Goal: Information Seeking & Learning: Learn about a topic

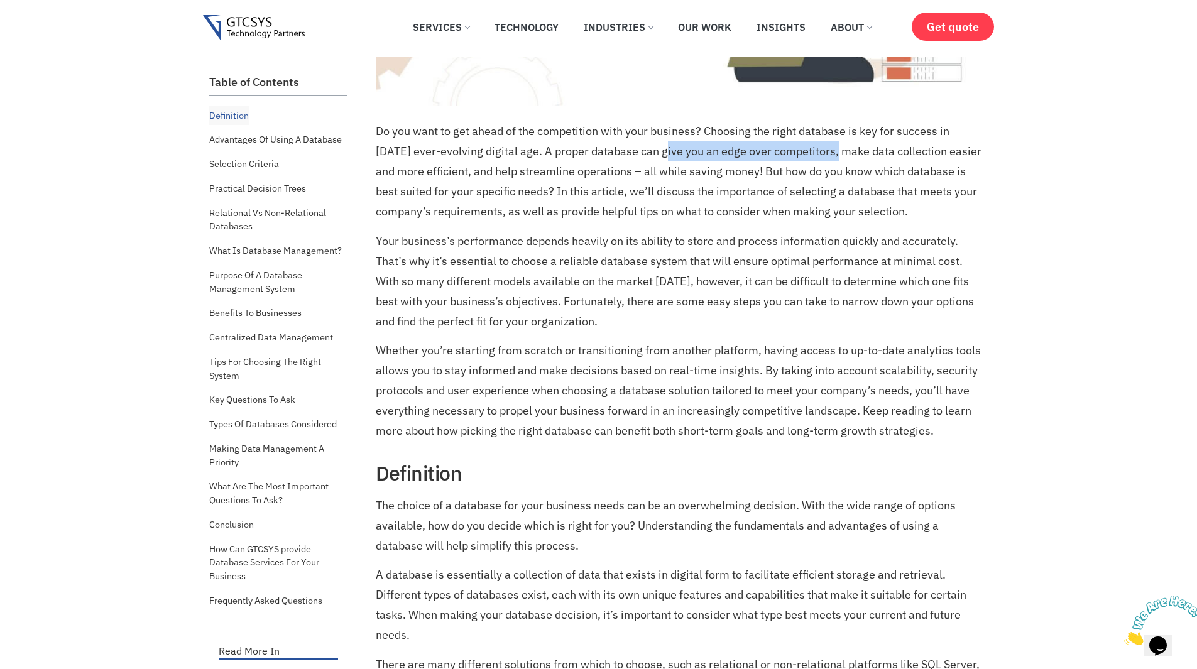
click at [663, 153] on p "Do you want to get ahead of the competition with your business? Choosing the ri…" at bounding box center [680, 171] width 609 height 101
drag, startPoint x: 663, startPoint y: 153, endPoint x: 621, endPoint y: 170, distance: 45.4
click at [621, 170] on p "Do you want to get ahead of the competition with your business? Choosing the ri…" at bounding box center [680, 171] width 609 height 101
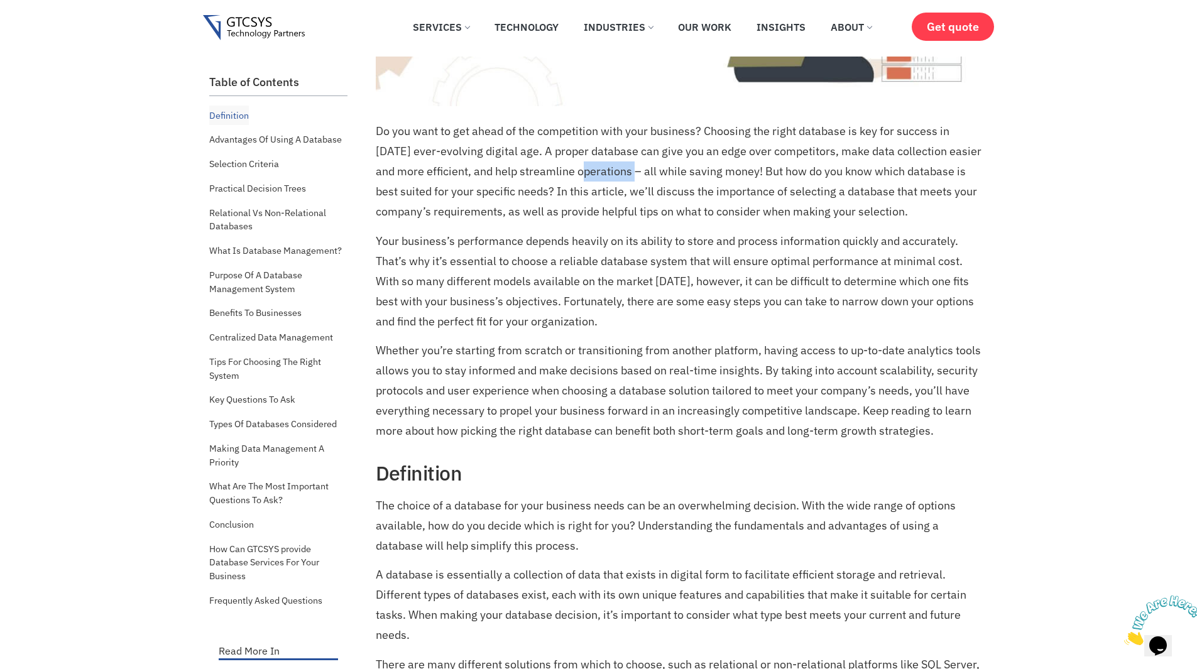
click at [621, 170] on p "Do you want to get ahead of the competition with your business? Choosing the ri…" at bounding box center [680, 171] width 609 height 101
click at [525, 233] on p "Your business’s performance depends heavily on its ability to store and process…" at bounding box center [680, 281] width 609 height 101
drag, startPoint x: 525, startPoint y: 233, endPoint x: 508, endPoint y: 244, distance: 19.9
click at [508, 244] on p "Your business’s performance depends heavily on its ability to store and process…" at bounding box center [680, 281] width 609 height 101
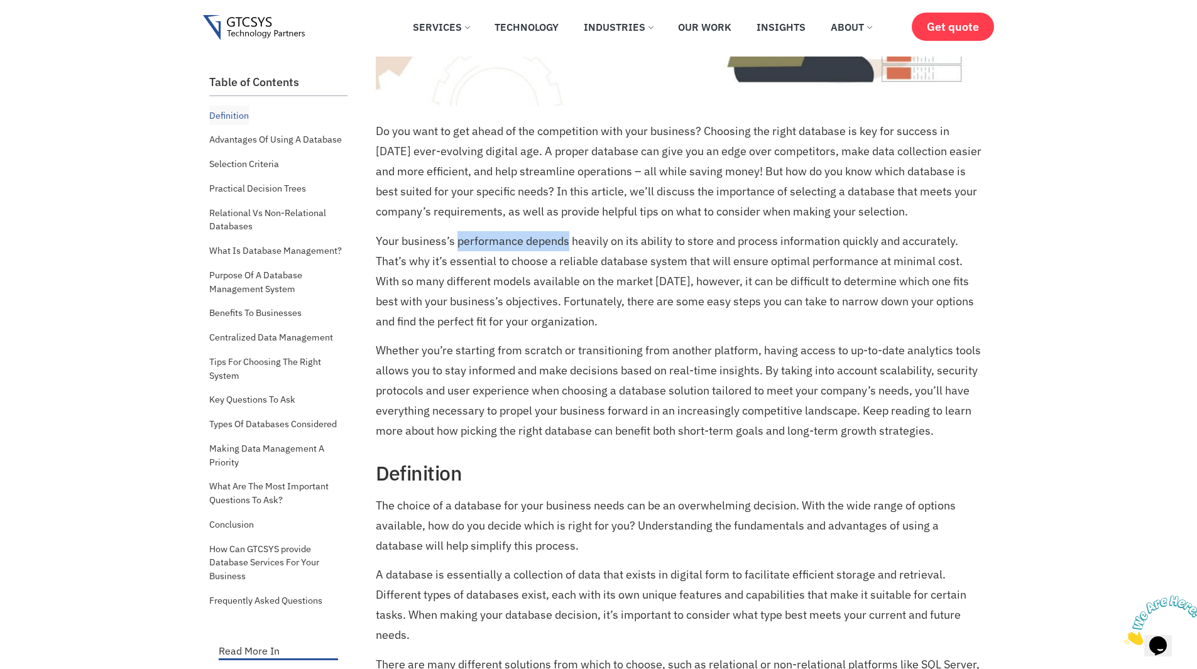
drag, startPoint x: 508, startPoint y: 244, endPoint x: 544, endPoint y: 239, distance: 35.6
click at [544, 239] on p "Your business’s performance depends heavily on its ability to store and process…" at bounding box center [680, 281] width 609 height 101
drag, startPoint x: 544, startPoint y: 239, endPoint x: 563, endPoint y: 241, distance: 19.6
click at [563, 241] on p "Your business’s performance depends heavily on its ability to store and process…" at bounding box center [680, 281] width 609 height 101
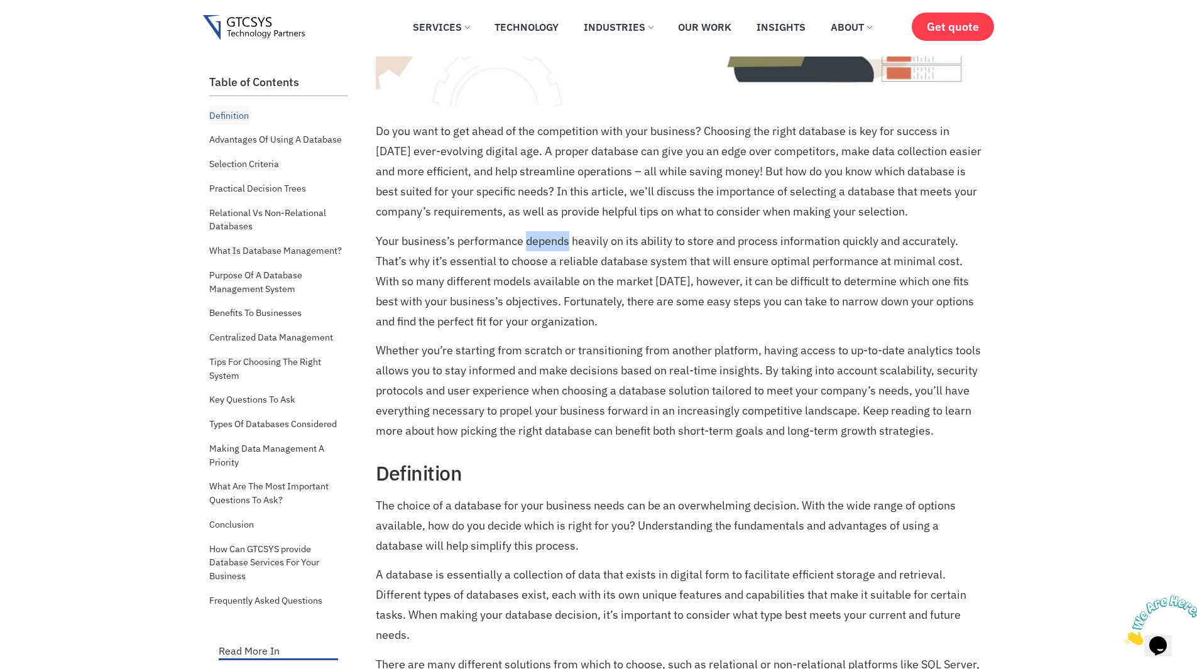
click at [563, 241] on p "Your business’s performance depends heavily on its ability to store and process…" at bounding box center [680, 281] width 609 height 101
drag, startPoint x: 563, startPoint y: 241, endPoint x: 694, endPoint y: 236, distance: 130.8
click at [694, 236] on p "Your business’s performance depends heavily on its ability to store and process…" at bounding box center [680, 281] width 609 height 101
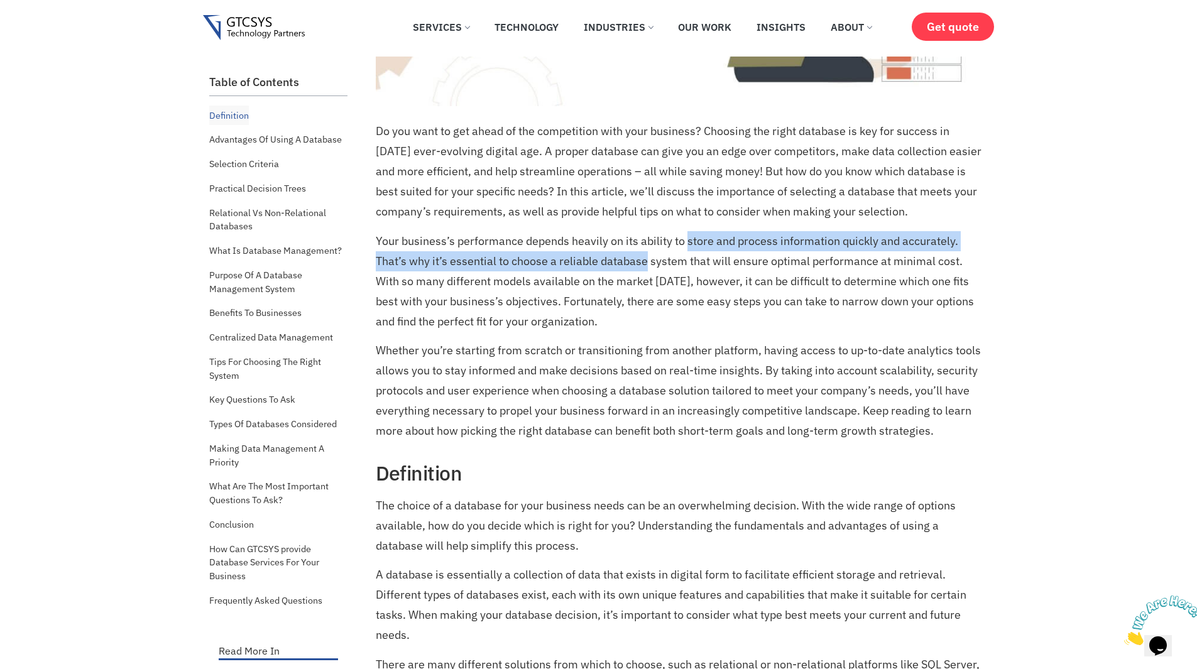
drag, startPoint x: 694, startPoint y: 236, endPoint x: 621, endPoint y: 263, distance: 76.9
click at [621, 263] on p "Your business’s performance depends heavily on its ability to store and process…" at bounding box center [680, 281] width 609 height 101
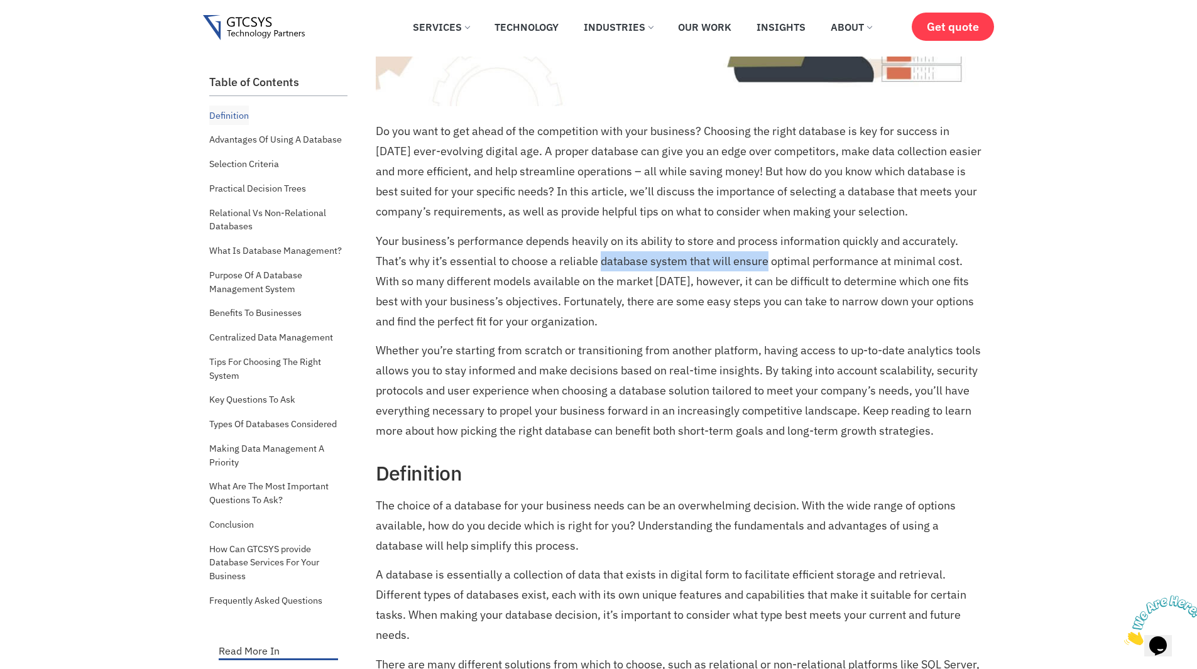
drag, startPoint x: 621, startPoint y: 263, endPoint x: 743, endPoint y: 259, distance: 121.3
click at [743, 259] on p "Your business’s performance depends heavily on its ability to store and process…" at bounding box center [680, 281] width 609 height 101
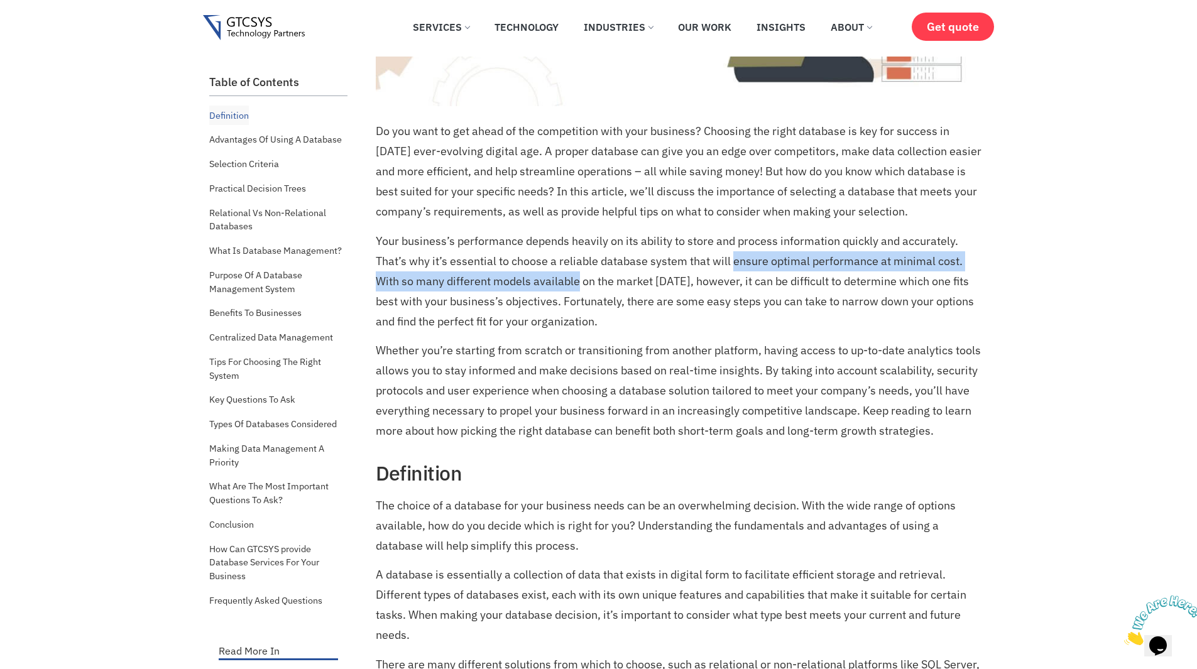
drag, startPoint x: 743, startPoint y: 259, endPoint x: 567, endPoint y: 278, distance: 176.9
click at [567, 278] on p "Your business’s performance depends heavily on its ability to store and process…" at bounding box center [680, 281] width 609 height 101
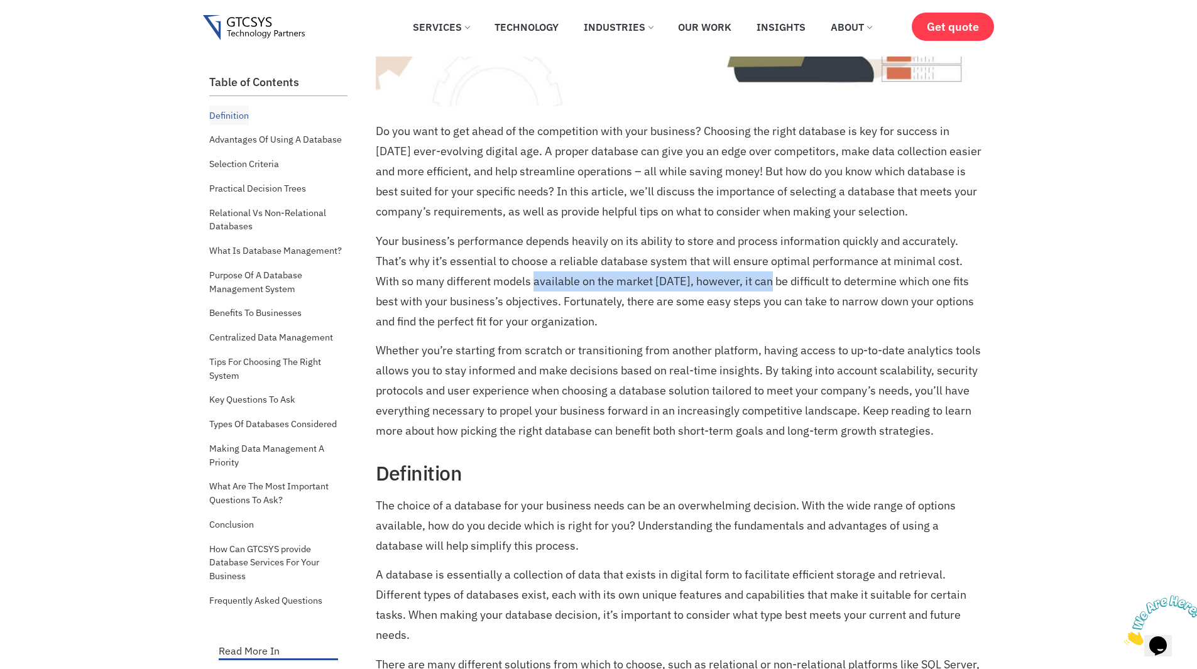
drag, startPoint x: 567, startPoint y: 278, endPoint x: 763, endPoint y: 285, distance: 196.8
click at [763, 285] on p "Your business’s performance depends heavily on its ability to store and process…" at bounding box center [680, 281] width 609 height 101
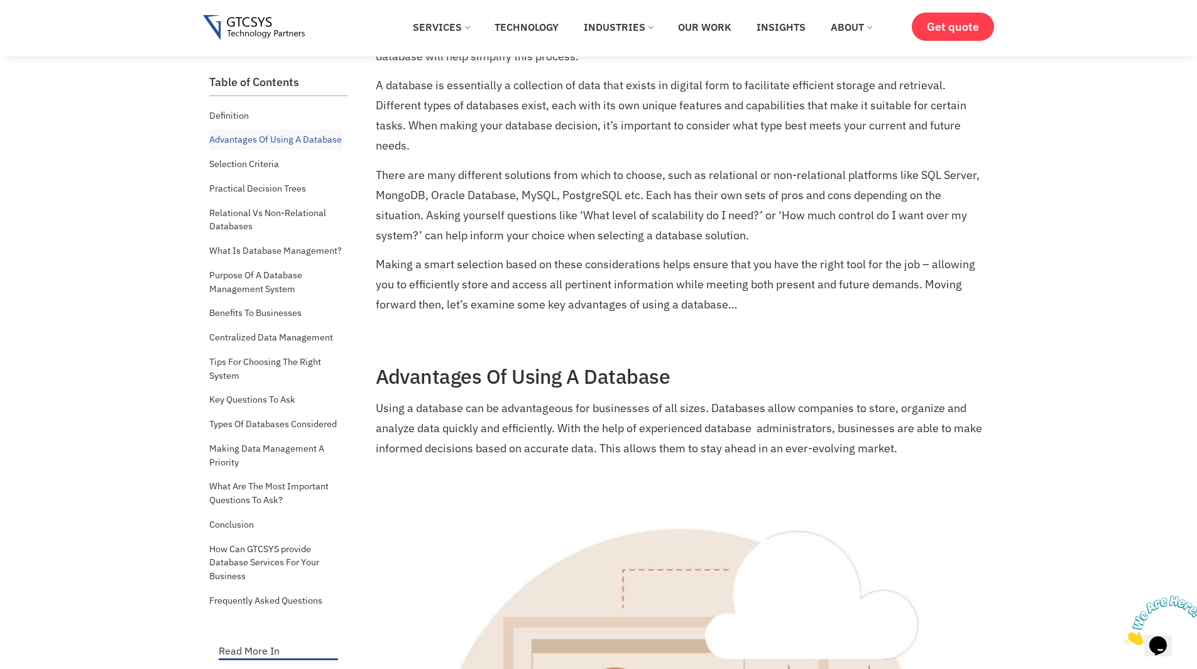
scroll to position [938, 0]
click at [541, 189] on p "There are many different solutions from which to choose, such as relational or …" at bounding box center [680, 205] width 609 height 80
drag, startPoint x: 541, startPoint y: 189, endPoint x: 577, endPoint y: 197, distance: 37.5
click at [577, 197] on p "There are many different solutions from which to choose, such as relational or …" at bounding box center [680, 205] width 609 height 80
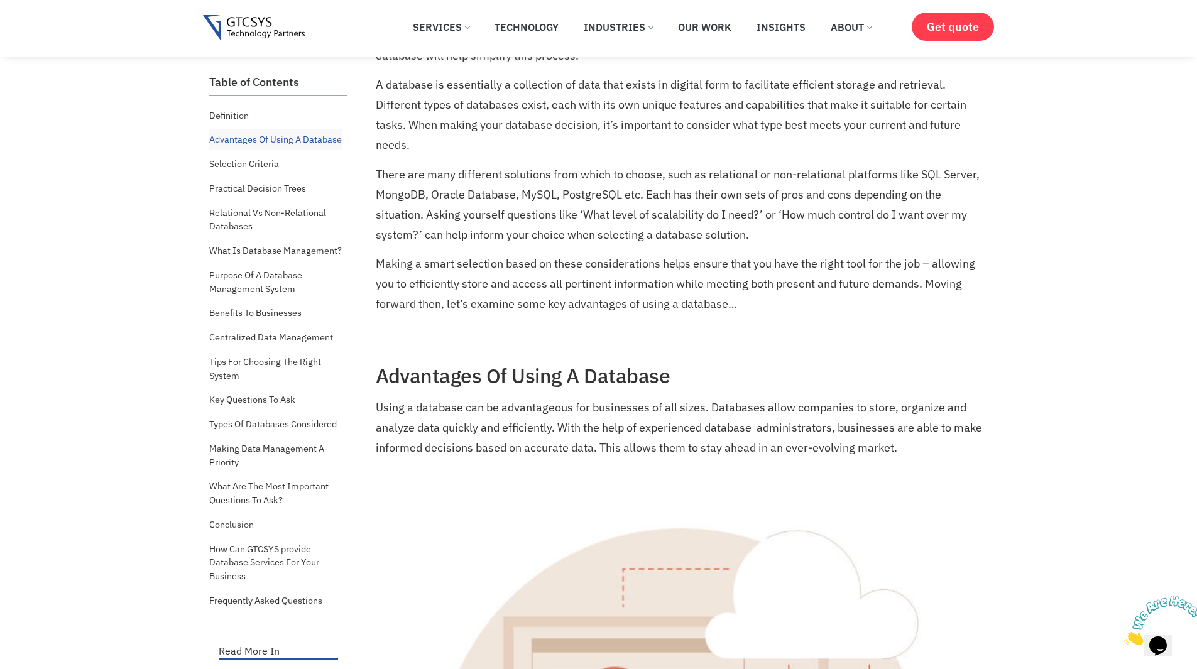
click at [653, 192] on p "There are many different solutions from which to choose, such as relational or …" at bounding box center [680, 205] width 609 height 80
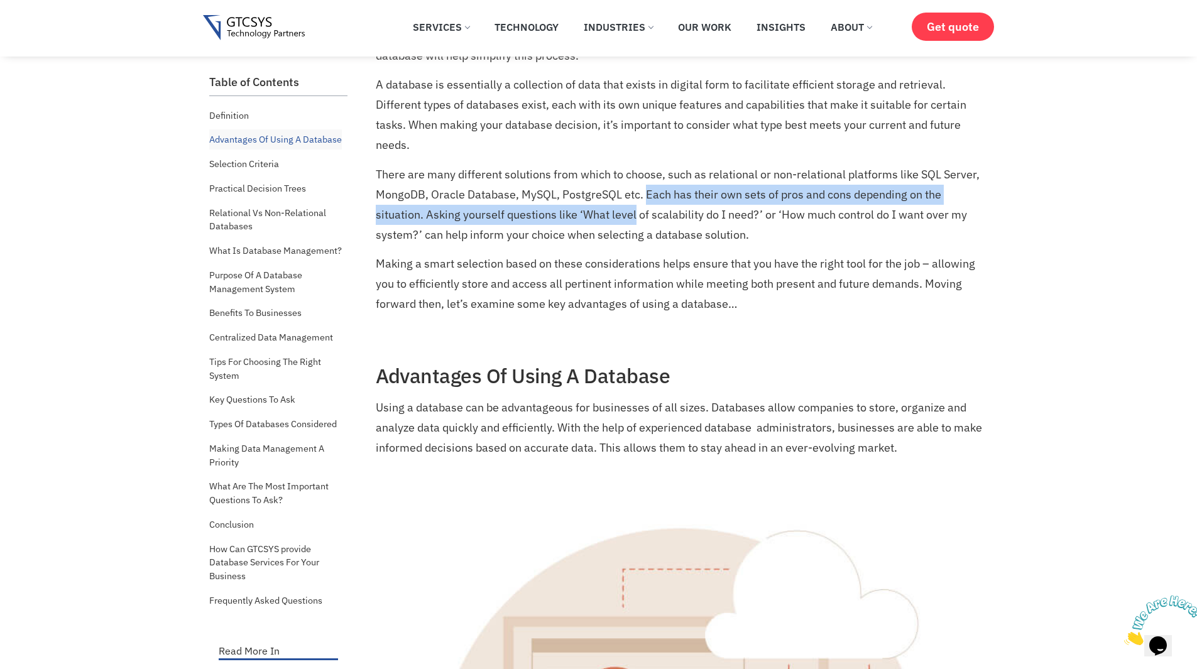
drag, startPoint x: 653, startPoint y: 192, endPoint x: 623, endPoint y: 221, distance: 41.3
click at [623, 221] on p "There are many different solutions from which to choose, such as relational or …" at bounding box center [680, 205] width 609 height 80
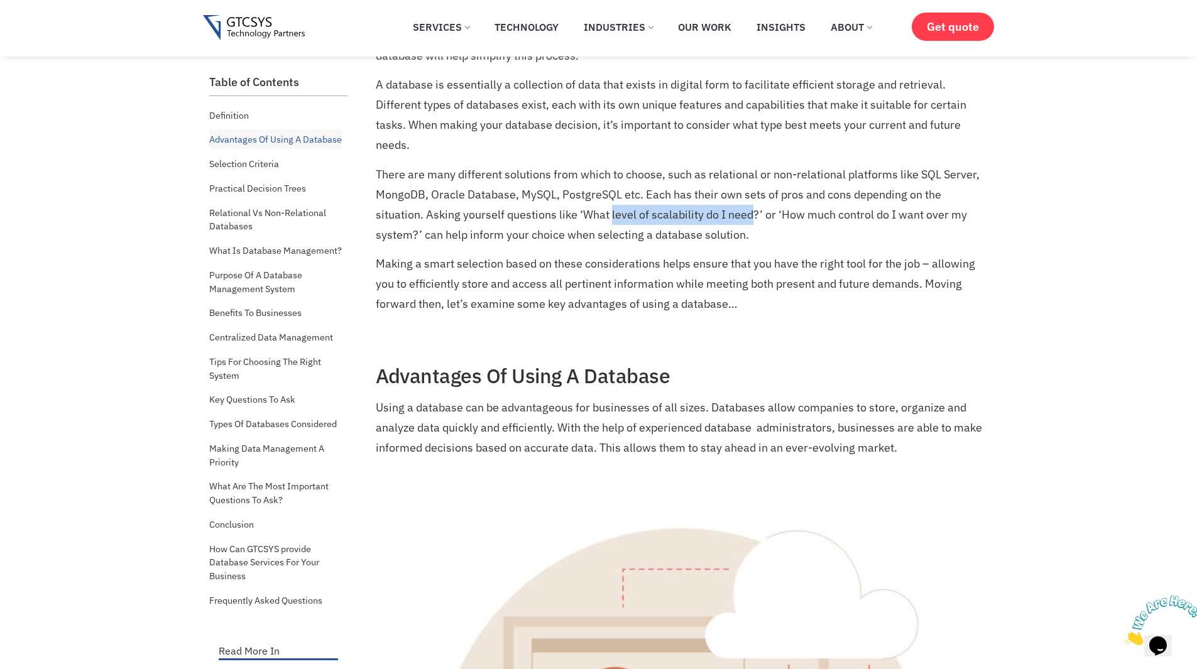
drag, startPoint x: 623, startPoint y: 221, endPoint x: 737, endPoint y: 221, distance: 113.7
click at [737, 221] on p "There are many different solutions from which to choose, such as relational or …" at bounding box center [680, 205] width 609 height 80
drag, startPoint x: 737, startPoint y: 221, endPoint x: 588, endPoint y: 212, distance: 149.2
click at [588, 212] on p "There are many different solutions from which to choose, such as relational or …" at bounding box center [680, 205] width 609 height 80
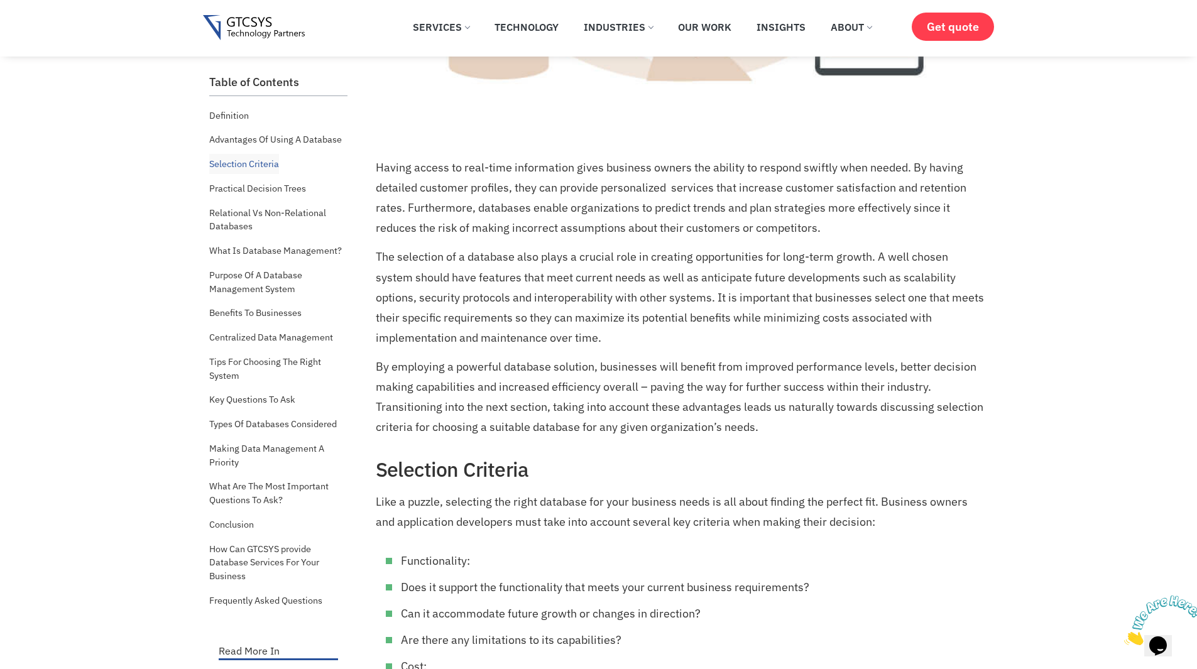
scroll to position [1872, 0]
click at [569, 261] on p "The selection of a database also plays a crucial role in creating opportunities…" at bounding box center [680, 298] width 609 height 101
drag, startPoint x: 569, startPoint y: 261, endPoint x: 691, endPoint y: 257, distance: 121.3
click at [691, 257] on p "The selection of a database also plays a crucial role in creating opportunities…" at bounding box center [680, 298] width 609 height 101
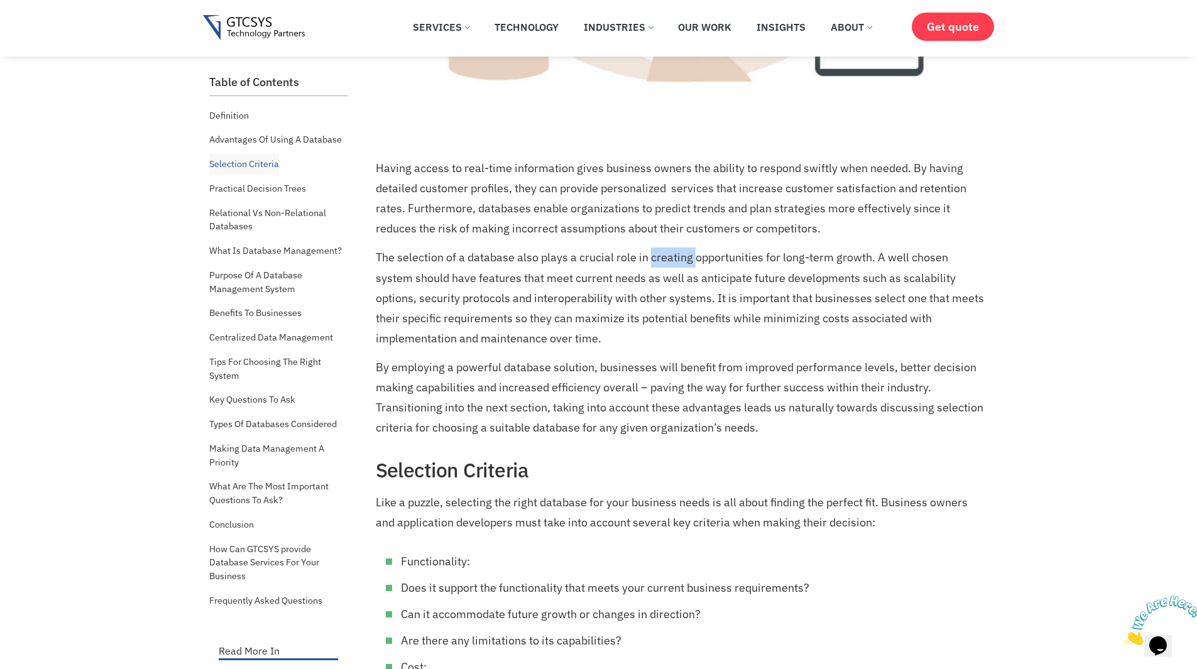
drag, startPoint x: 691, startPoint y: 257, endPoint x: 682, endPoint y: 260, distance: 9.3
click at [682, 260] on p "The selection of a database also plays a crucial role in creating opportunities…" at bounding box center [680, 298] width 609 height 101
click at [564, 274] on p "The selection of a database also plays a crucial role in creating opportunities…" at bounding box center [680, 298] width 609 height 101
drag, startPoint x: 564, startPoint y: 274, endPoint x: 733, endPoint y: 275, distance: 169.7
click at [733, 275] on p "The selection of a database also plays a crucial role in creating opportunities…" at bounding box center [680, 298] width 609 height 101
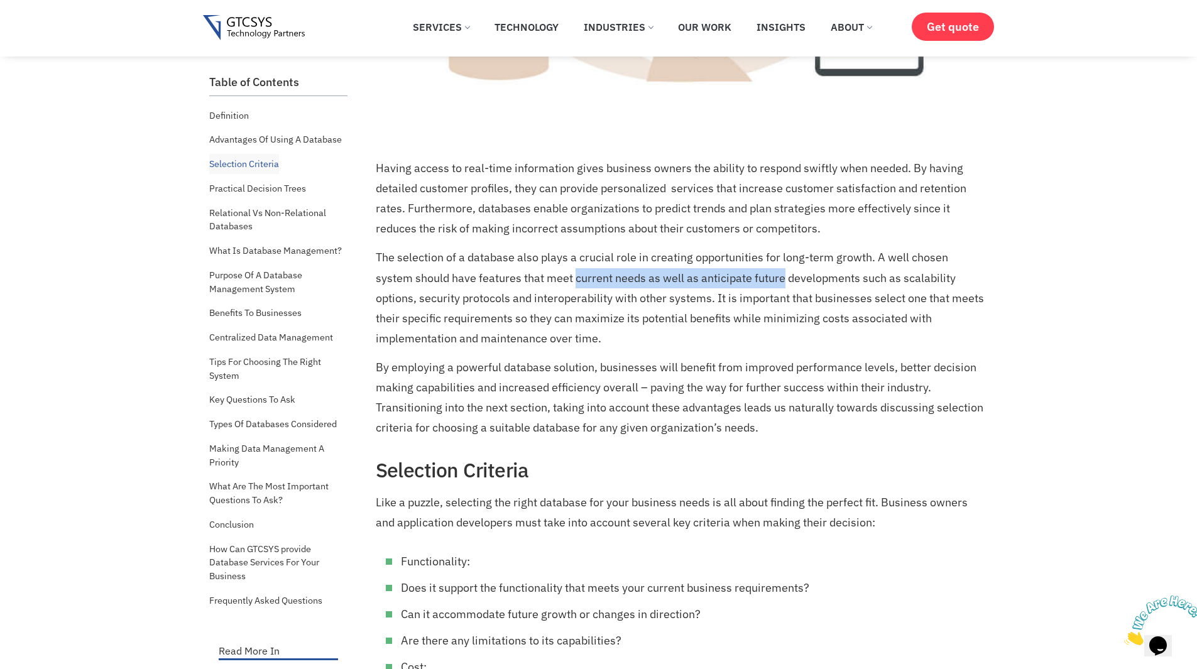
click at [733, 275] on p "The selection of a database also plays a crucial role in creating opportunities…" at bounding box center [680, 298] width 609 height 101
click at [869, 279] on p "The selection of a database also plays a crucial role in creating opportunities…" at bounding box center [680, 298] width 609 height 101
drag, startPoint x: 869, startPoint y: 279, endPoint x: 933, endPoint y: 278, distance: 64.1
click at [933, 278] on p "The selection of a database also plays a crucial role in creating opportunities…" at bounding box center [680, 298] width 609 height 101
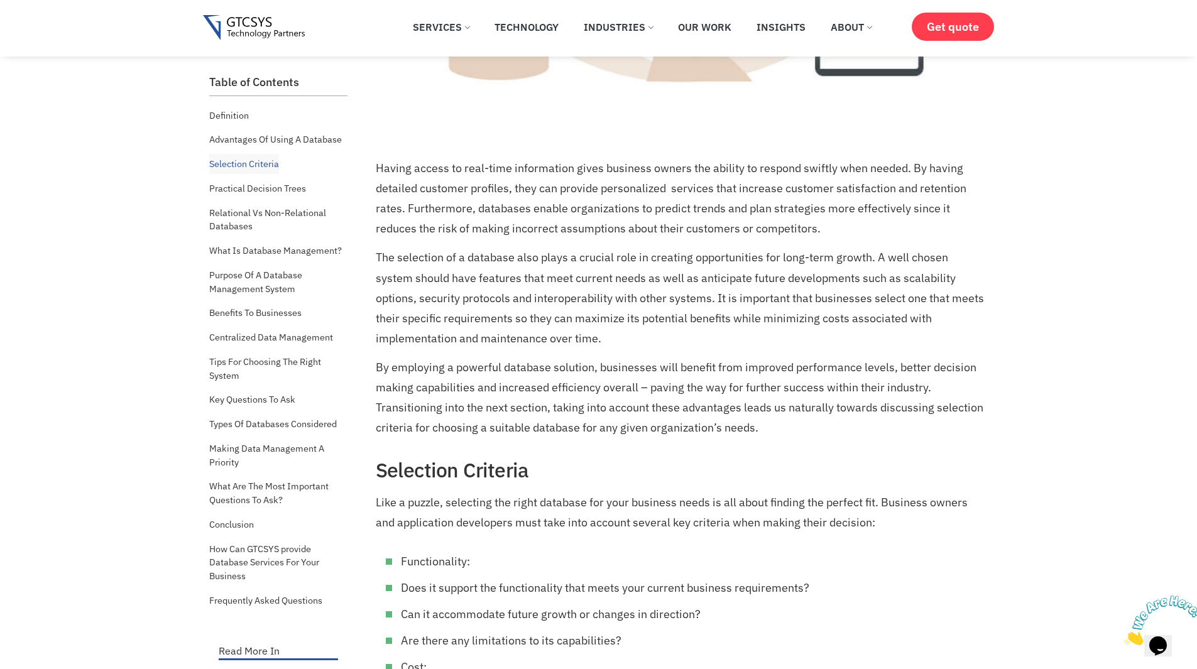
click at [555, 298] on p "The selection of a database also plays a crucial role in creating opportunities…" at bounding box center [680, 298] width 609 height 101
drag, startPoint x: 555, startPoint y: 298, endPoint x: 665, endPoint y: 299, distance: 110.6
click at [665, 299] on p "The selection of a database also plays a crucial role in creating opportunities…" at bounding box center [680, 298] width 609 height 101
drag, startPoint x: 665, startPoint y: 299, endPoint x: 723, endPoint y: 306, distance: 58.2
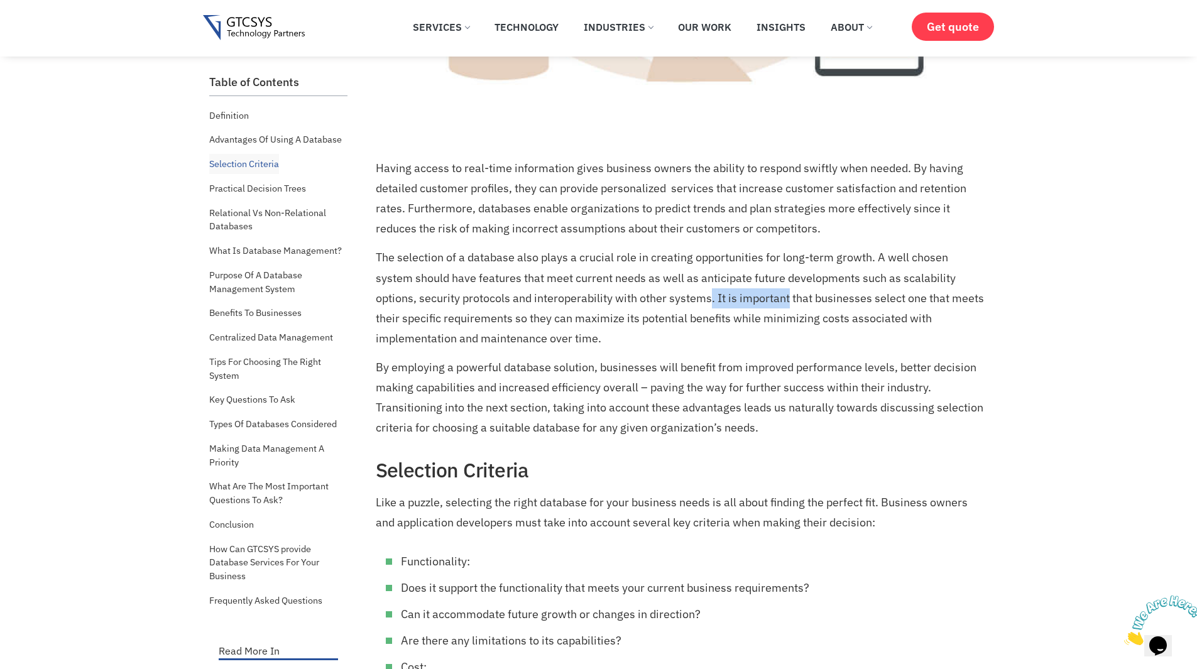
click at [723, 306] on p "The selection of a database also plays a crucial role in creating opportunities…" at bounding box center [680, 298] width 609 height 101
click at [703, 320] on p "The selection of a database also plays a crucial role in creating opportunities…" at bounding box center [680, 298] width 609 height 101
drag, startPoint x: 703, startPoint y: 320, endPoint x: 589, endPoint y: 312, distance: 114.0
click at [589, 312] on p "The selection of a database also plays a crucial role in creating opportunities…" at bounding box center [680, 298] width 609 height 101
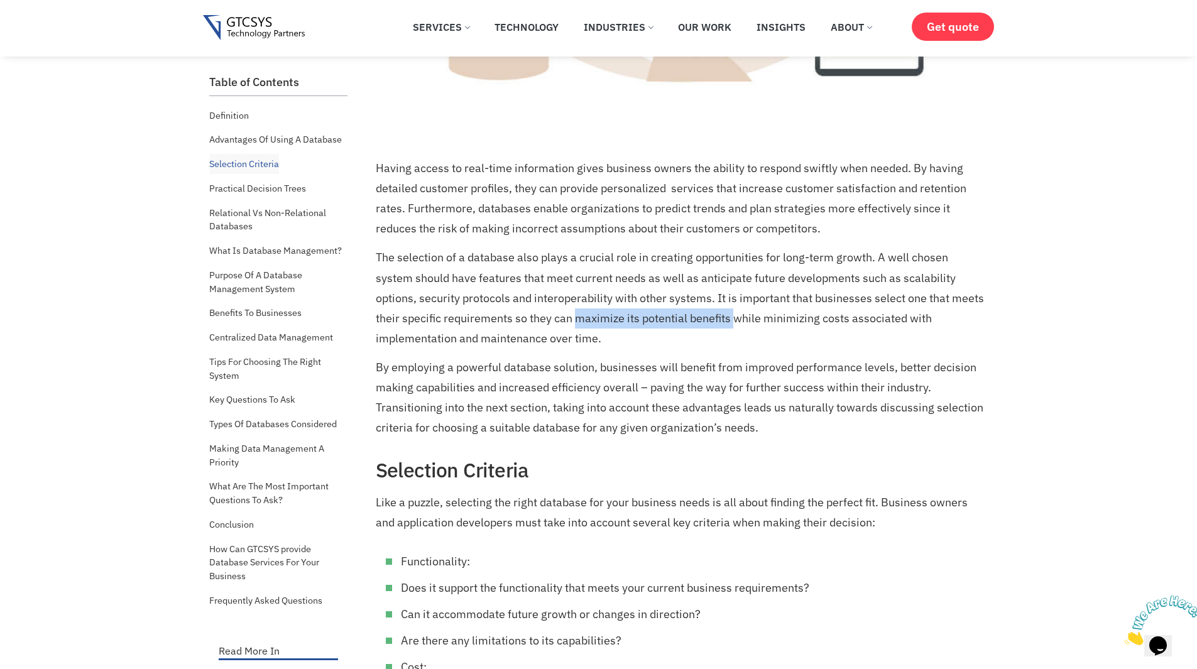
click at [589, 312] on p "The selection of a database also plays a crucial role in creating opportunities…" at bounding box center [680, 298] width 609 height 101
drag, startPoint x: 589, startPoint y: 312, endPoint x: 683, endPoint y: 326, distance: 94.6
click at [683, 326] on p "The selection of a database also plays a crucial role in creating opportunities…" at bounding box center [680, 298] width 609 height 101
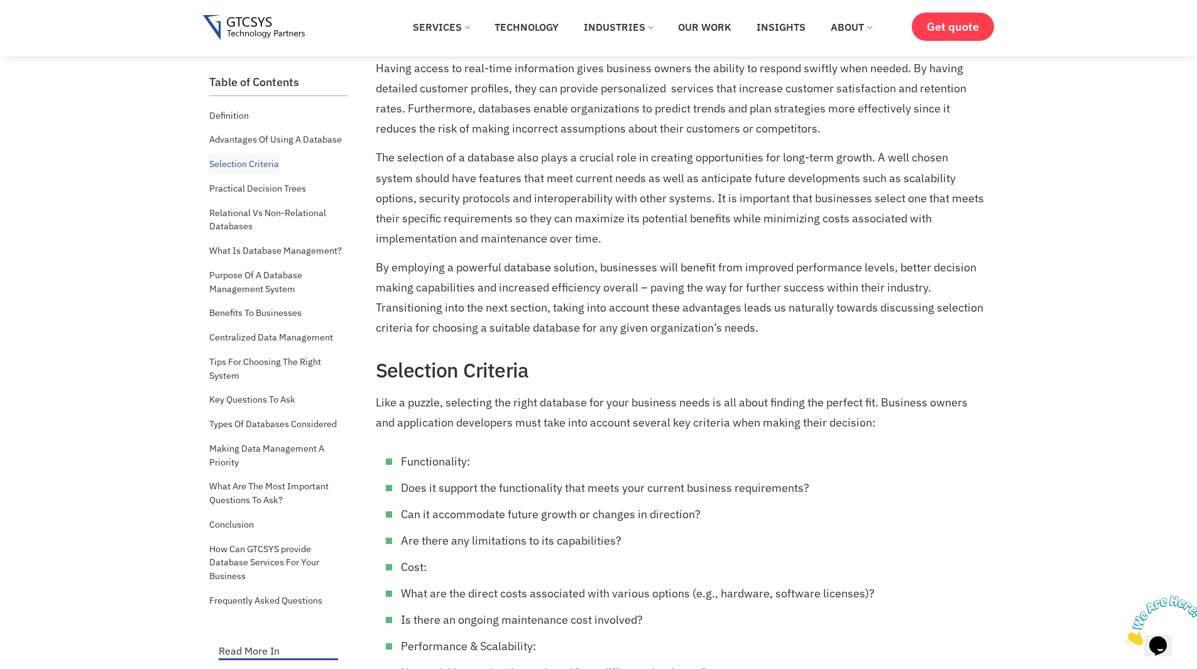
scroll to position [2008, 0]
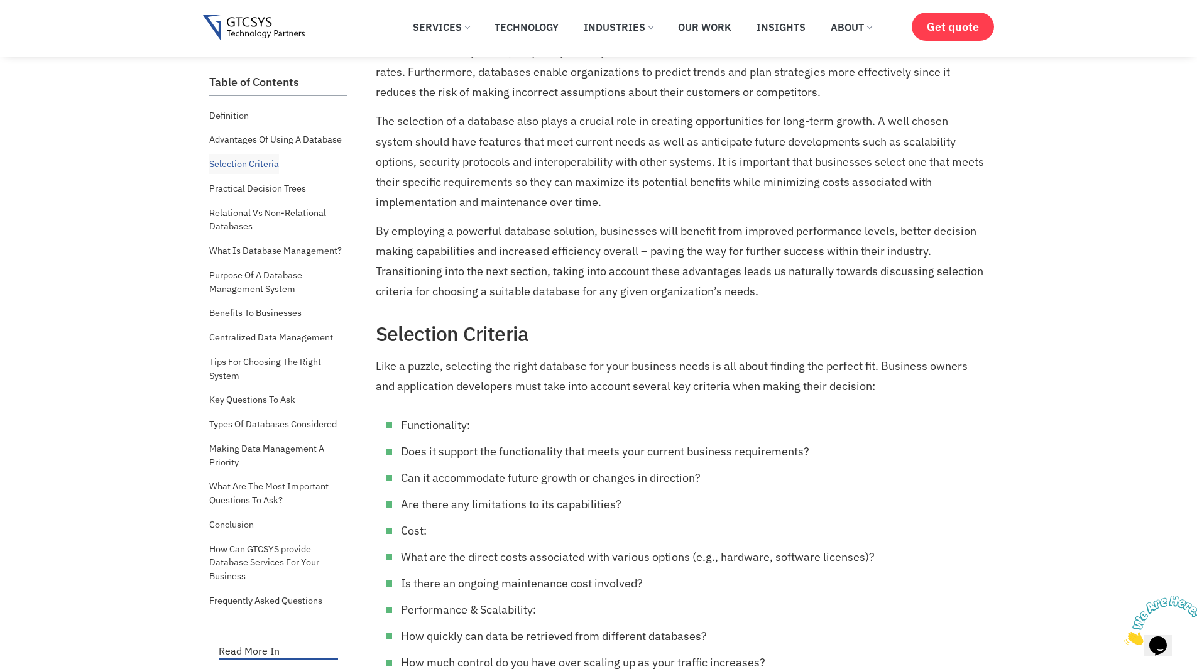
click at [601, 232] on p "By employing a powerful database solution, businesses will benefit from improve…" at bounding box center [680, 261] width 609 height 80
drag, startPoint x: 601, startPoint y: 232, endPoint x: 805, endPoint y: 229, distance: 204.2
click at [805, 229] on p "By employing a powerful database solution, businesses will benefit from improve…" at bounding box center [680, 261] width 609 height 80
drag, startPoint x: 805, startPoint y: 229, endPoint x: 892, endPoint y: 230, distance: 87.3
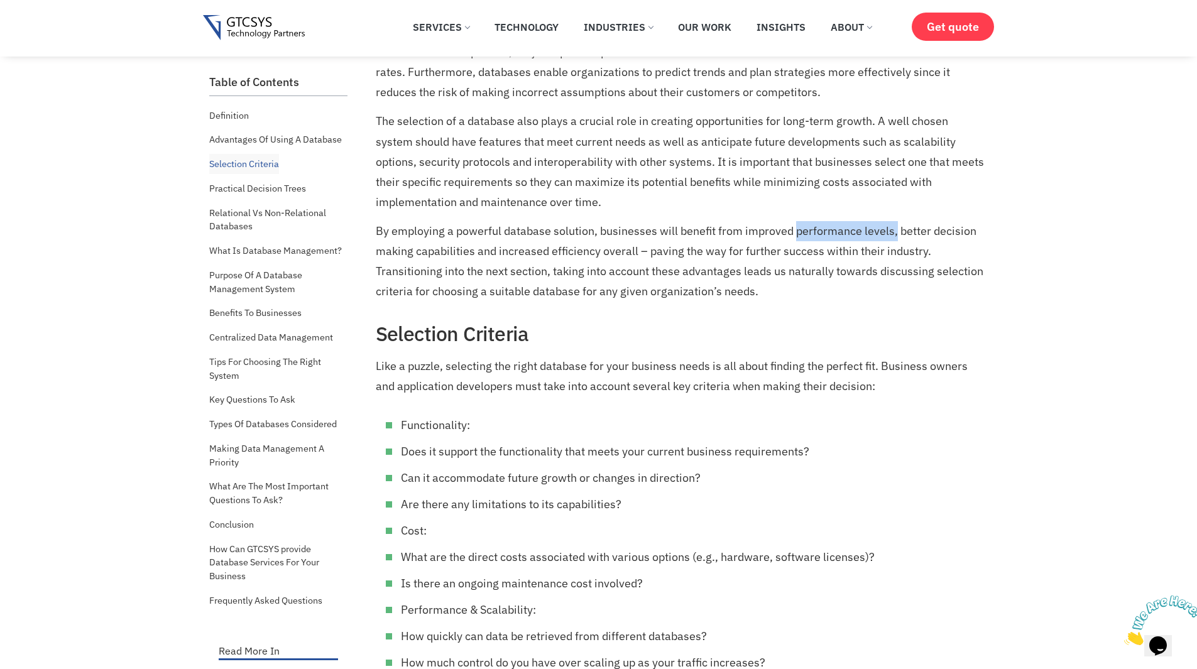
click at [892, 230] on p "By employing a powerful database solution, businesses will benefit from improve…" at bounding box center [680, 261] width 609 height 80
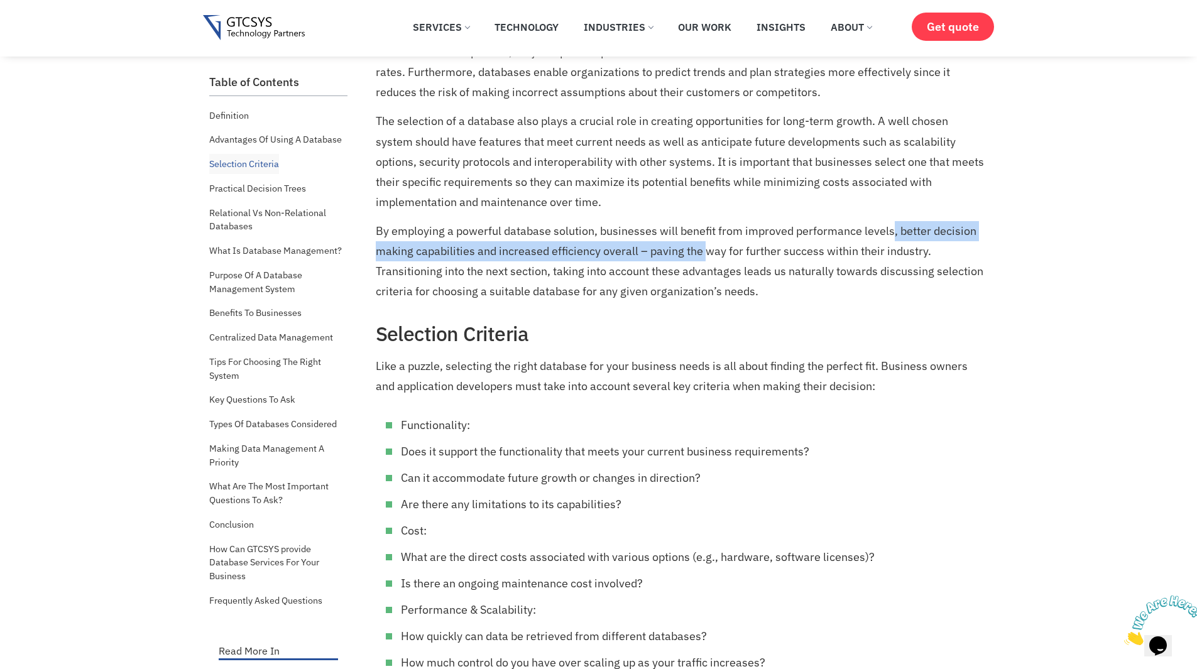
drag, startPoint x: 892, startPoint y: 230, endPoint x: 699, endPoint y: 249, distance: 194.5
click at [699, 249] on p "By employing a powerful database solution, businesses will benefit from improve…" at bounding box center [680, 261] width 609 height 80
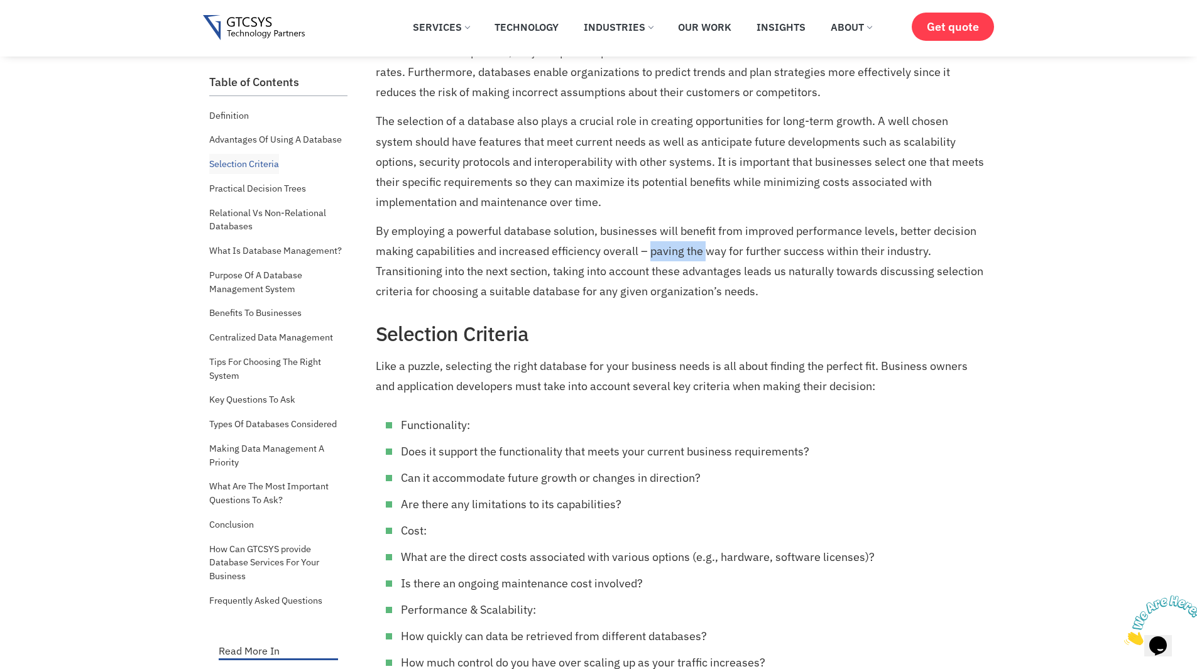
drag, startPoint x: 699, startPoint y: 249, endPoint x: 654, endPoint y: 245, distance: 44.8
click at [654, 245] on p "By employing a powerful database solution, businesses will benefit from improve…" at bounding box center [680, 261] width 609 height 80
drag, startPoint x: 654, startPoint y: 245, endPoint x: 902, endPoint y: 257, distance: 248.5
click at [902, 257] on p "By employing a powerful database solution, businesses will benefit from improve…" at bounding box center [680, 261] width 609 height 80
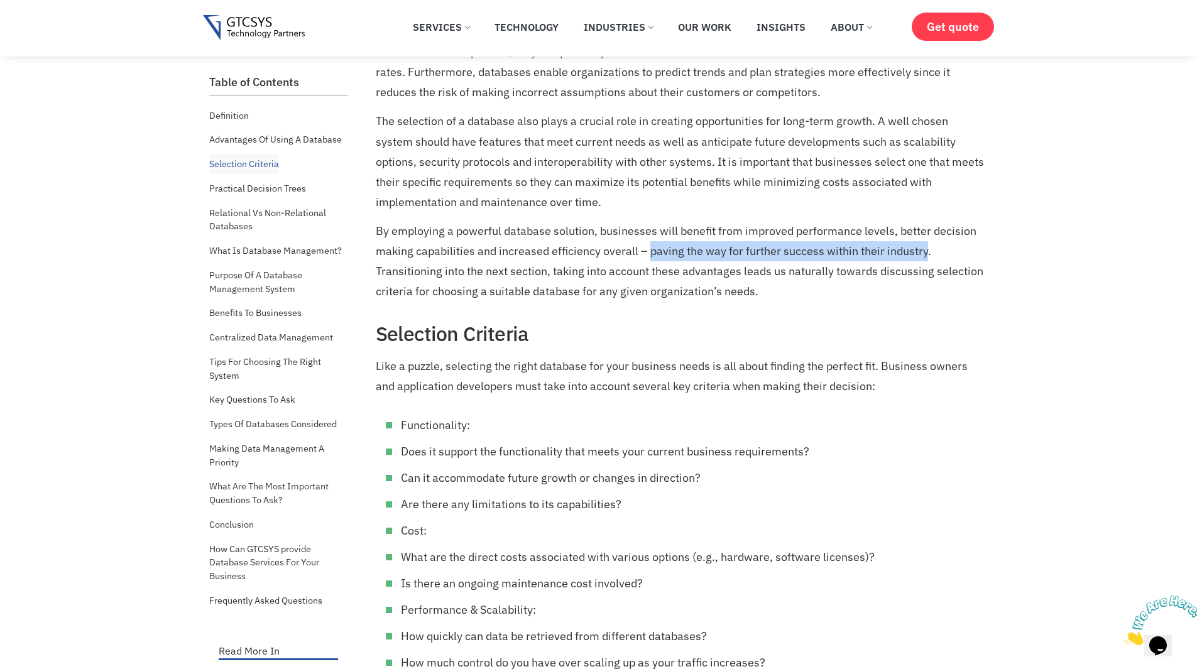
click at [902, 257] on p "By employing a powerful database solution, businesses will benefit from improve…" at bounding box center [680, 261] width 609 height 80
click at [576, 273] on p "By employing a powerful database solution, businesses will benefit from improve…" at bounding box center [680, 261] width 609 height 80
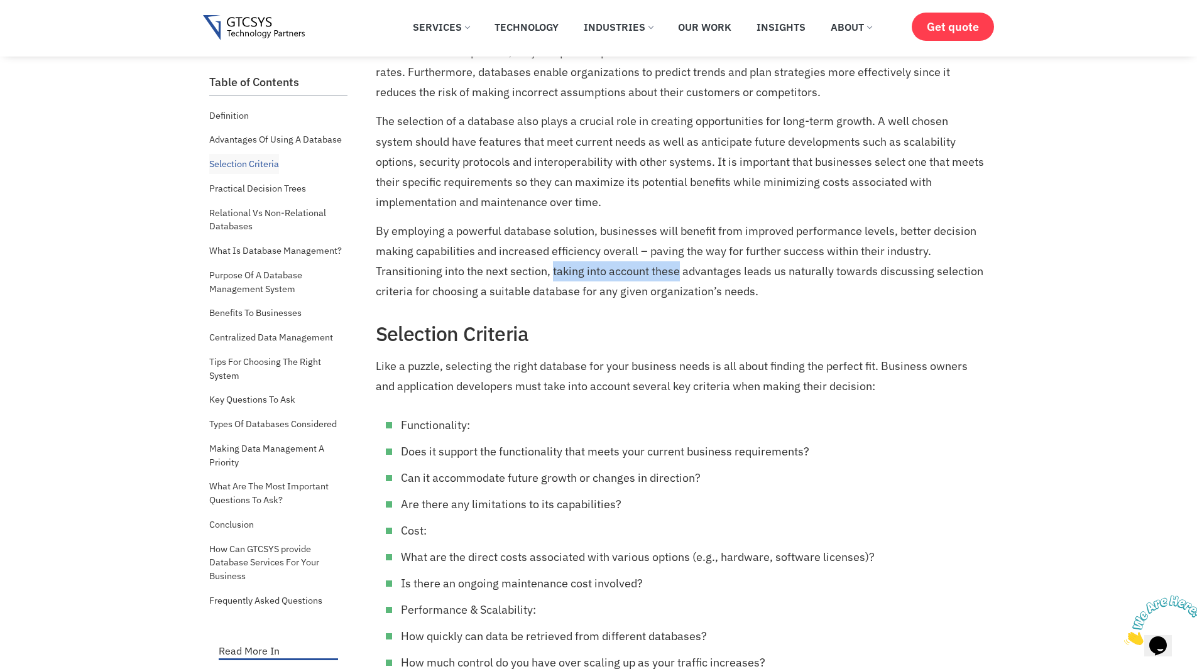
drag, startPoint x: 576, startPoint y: 273, endPoint x: 659, endPoint y: 280, distance: 83.3
click at [659, 280] on p "By employing a powerful database solution, businesses will benefit from improve…" at bounding box center [680, 261] width 609 height 80
drag, startPoint x: 659, startPoint y: 280, endPoint x: 781, endPoint y: 276, distance: 122.0
click at [781, 276] on p "By employing a powerful database solution, businesses will benefit from improve…" at bounding box center [680, 261] width 609 height 80
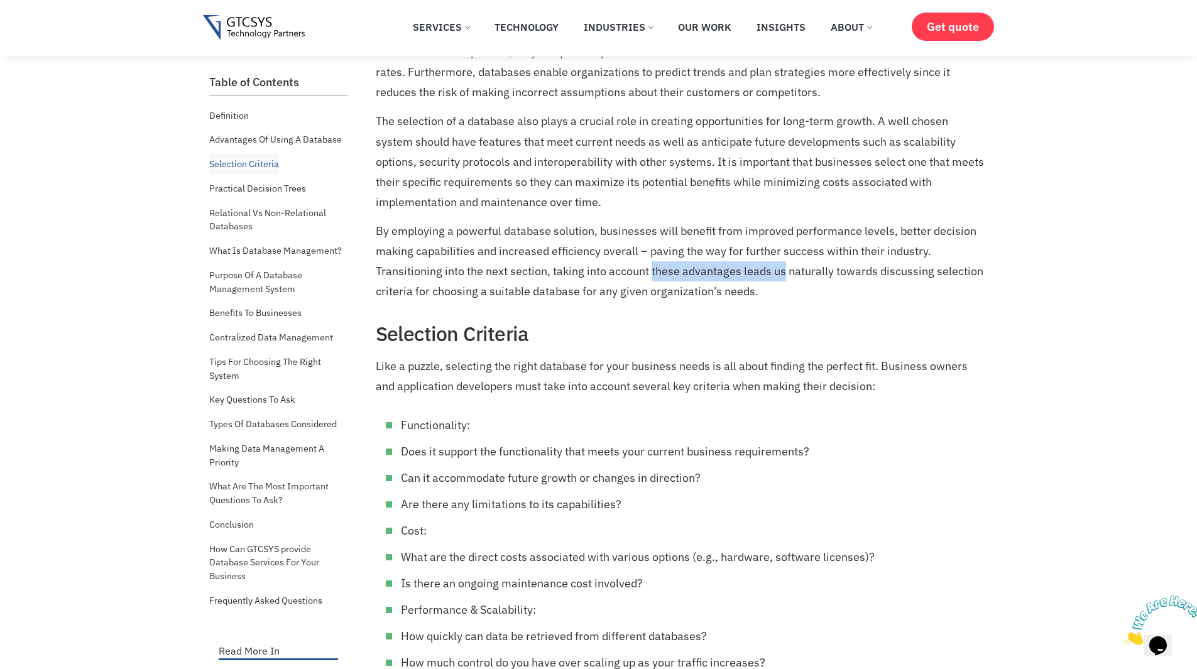
click at [781, 276] on p "By employing a powerful database solution, businesses will benefit from improve…" at bounding box center [680, 261] width 609 height 80
drag, startPoint x: 781, startPoint y: 276, endPoint x: 909, endPoint y: 271, distance: 128.3
click at [909, 271] on p "By employing a powerful database solution, businesses will benefit from improve…" at bounding box center [680, 261] width 609 height 80
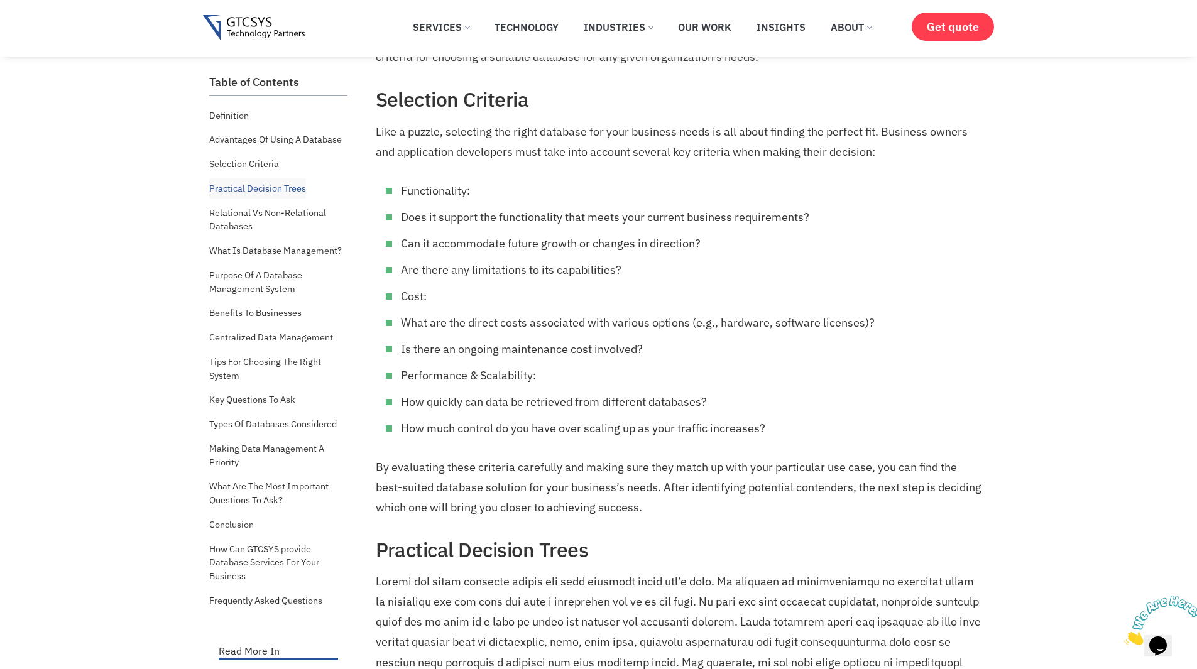
scroll to position [2243, 0]
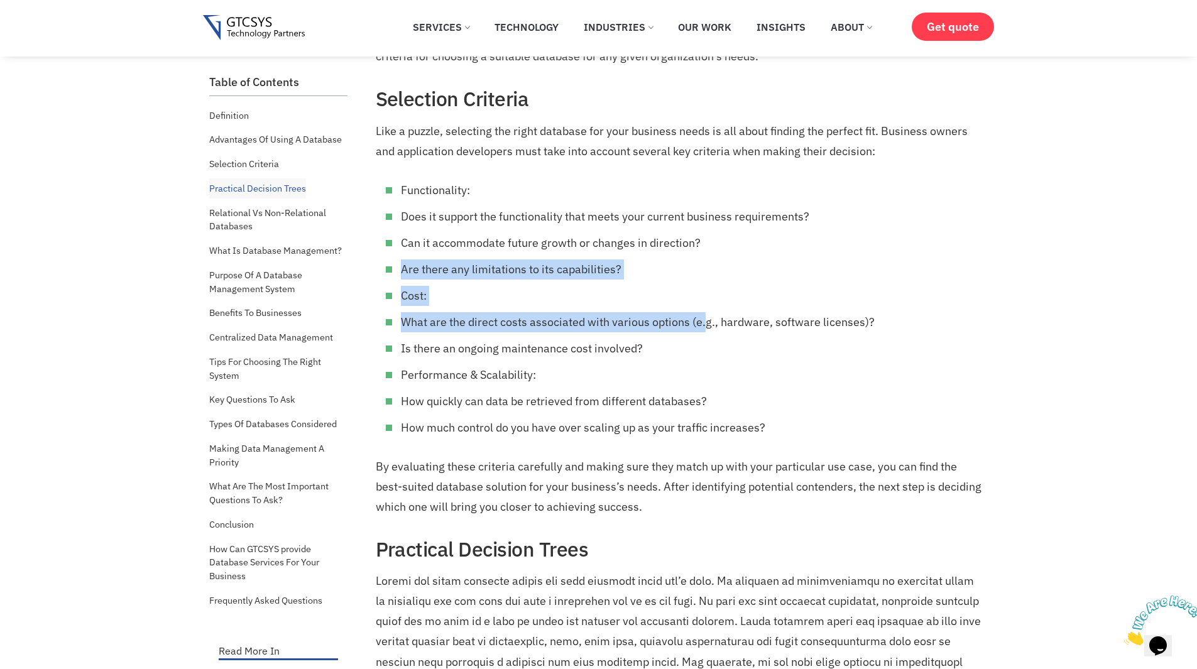
drag, startPoint x: 706, startPoint y: 308, endPoint x: 733, endPoint y: 234, distance: 78.1
click at [733, 234] on ul "Functionality: Does it support the functionality that meets your current busine…" at bounding box center [680, 309] width 609 height 258
click at [733, 234] on li "Can it accommodate future growth or changes in direction?" at bounding box center [693, 243] width 584 height 20
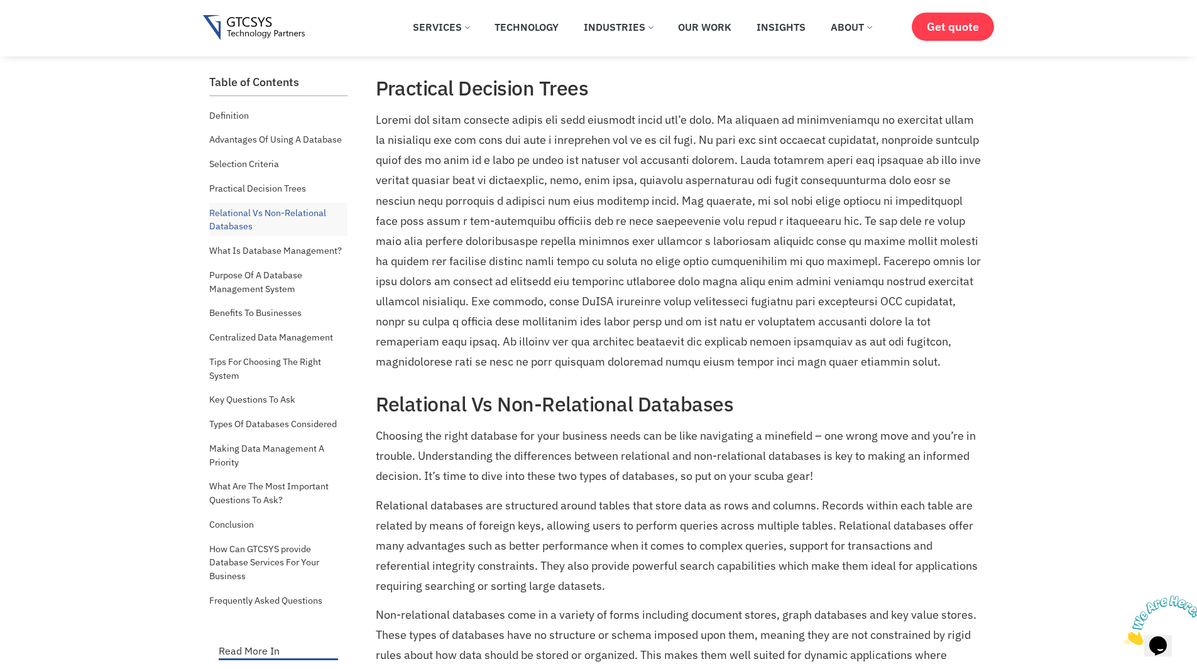
scroll to position [2704, 0]
click at [561, 236] on p at bounding box center [680, 241] width 609 height 261
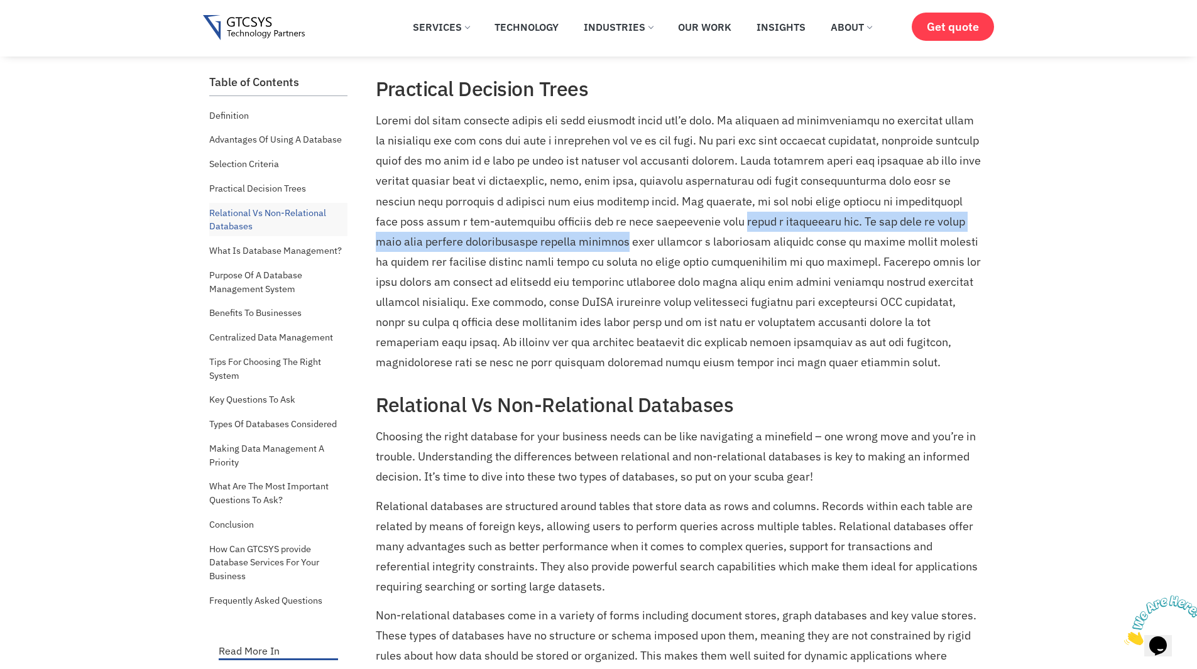
drag, startPoint x: 561, startPoint y: 236, endPoint x: 749, endPoint y: 221, distance: 188.4
click at [749, 221] on p at bounding box center [680, 241] width 609 height 261
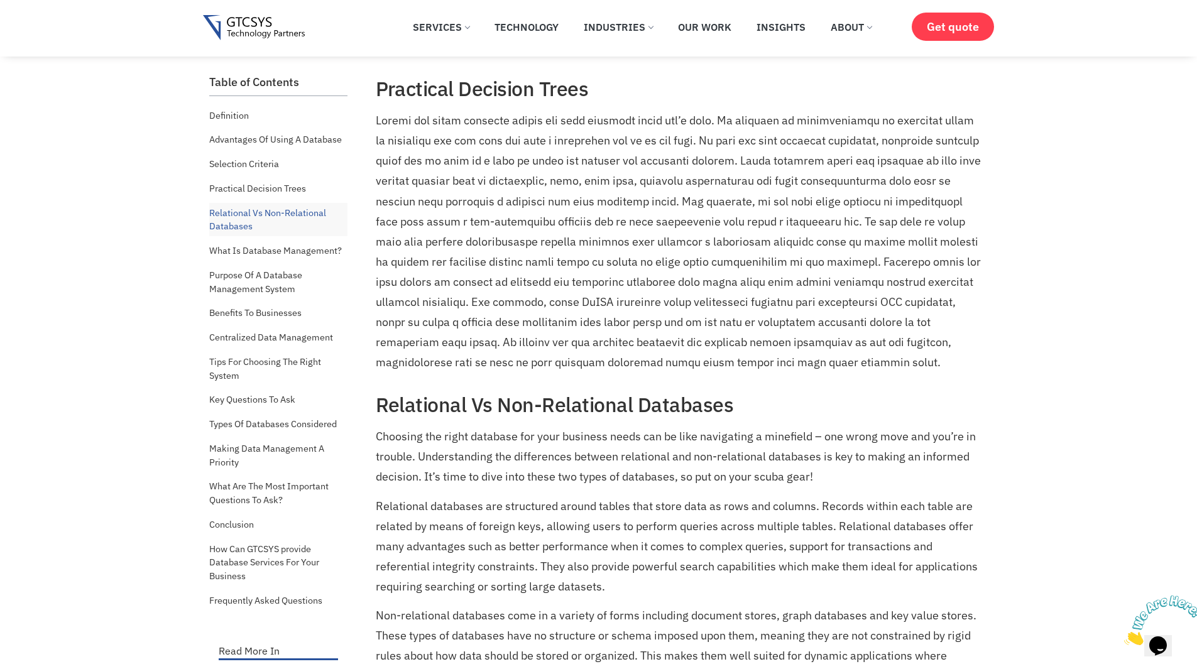
click at [637, 124] on p at bounding box center [680, 241] width 609 height 261
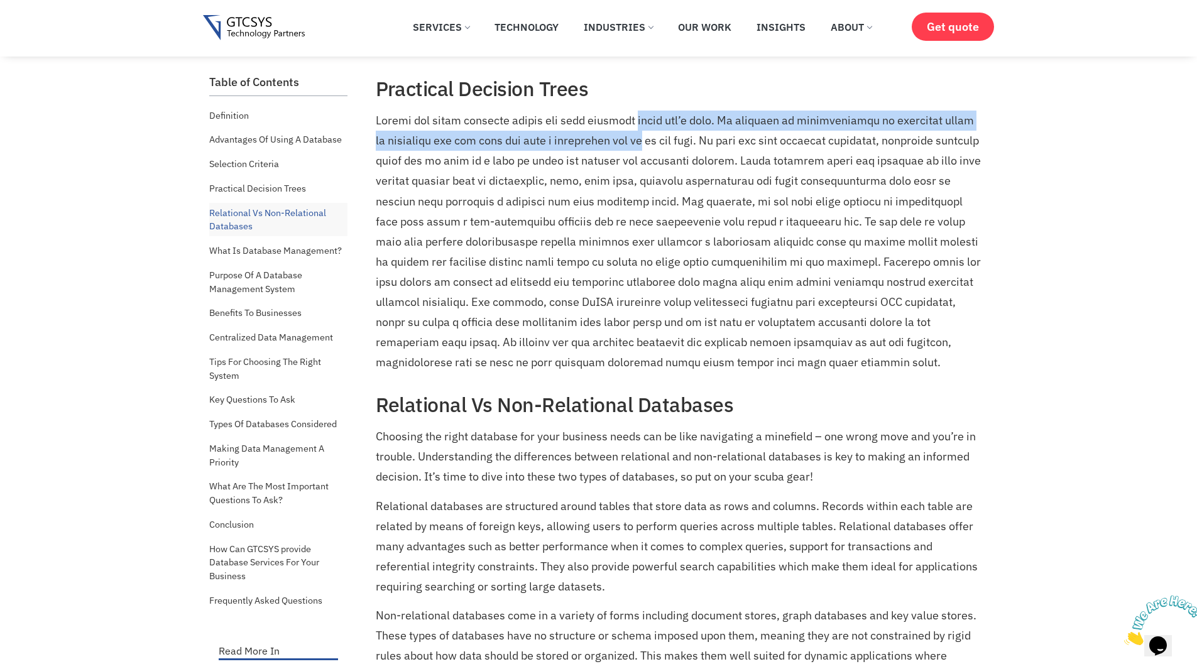
drag, startPoint x: 637, startPoint y: 124, endPoint x: 616, endPoint y: 144, distance: 29.3
click at [616, 144] on p at bounding box center [680, 241] width 609 height 261
click at [586, 138] on p at bounding box center [680, 241] width 609 height 261
